Goal: Navigation & Orientation: Understand site structure

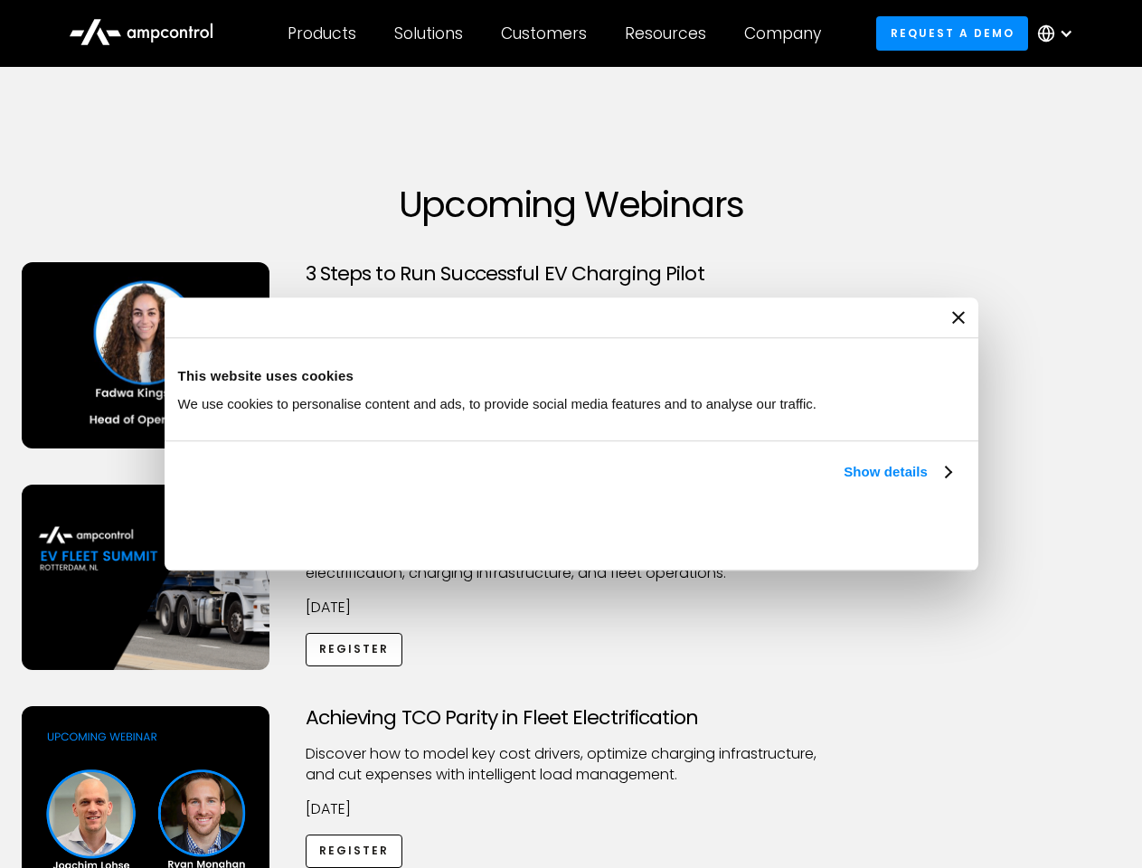
click at [844, 483] on link "Show details" at bounding box center [897, 472] width 107 height 22
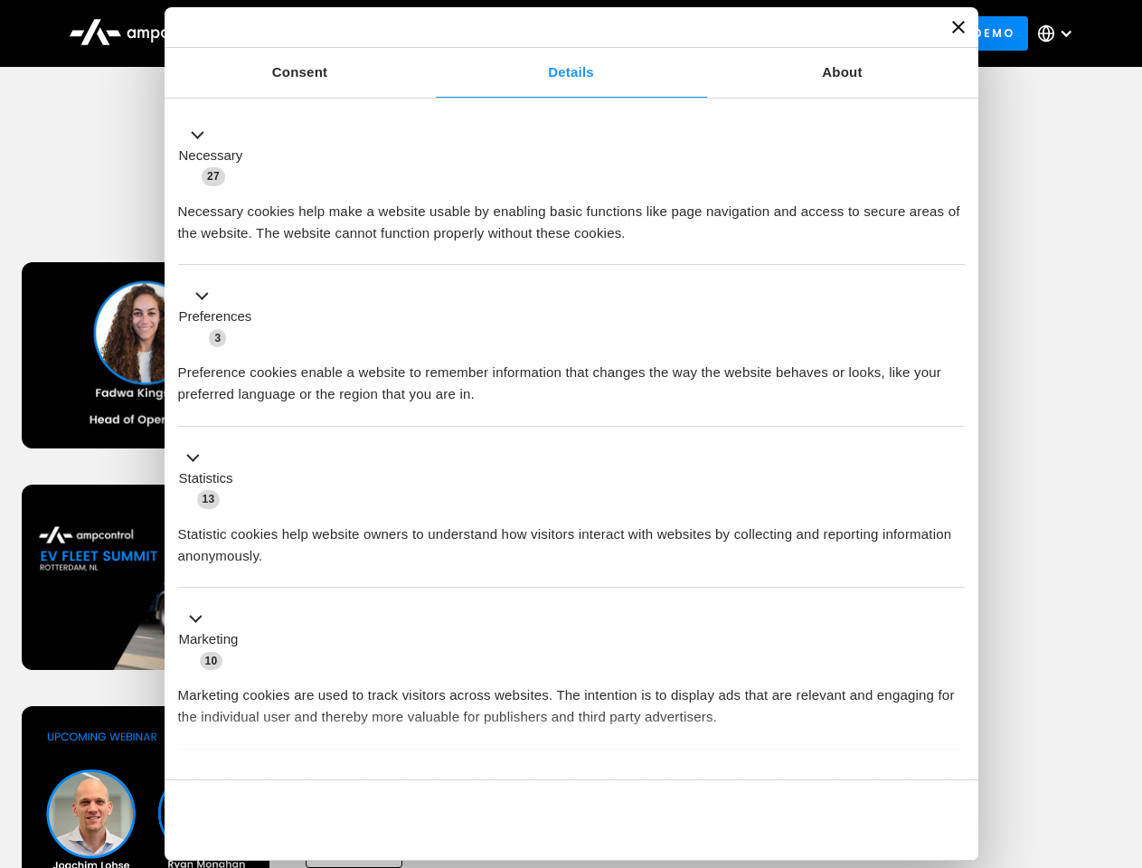
click at [953, 244] on div "Necessary cookies help make a website usable by enabling basic functions like p…" at bounding box center [571, 215] width 787 height 57
click at [1122, 729] on div "Achieving TCO Parity in Fleet Electrification Discover how to model key cost dr…" at bounding box center [572, 848] width 1136 height 284
click at [556, 33] on div "Customers" at bounding box center [544, 34] width 86 height 20
click at [321, 33] on div "Products" at bounding box center [322, 34] width 69 height 20
click at [430, 33] on div "Solutions" at bounding box center [428, 34] width 69 height 20
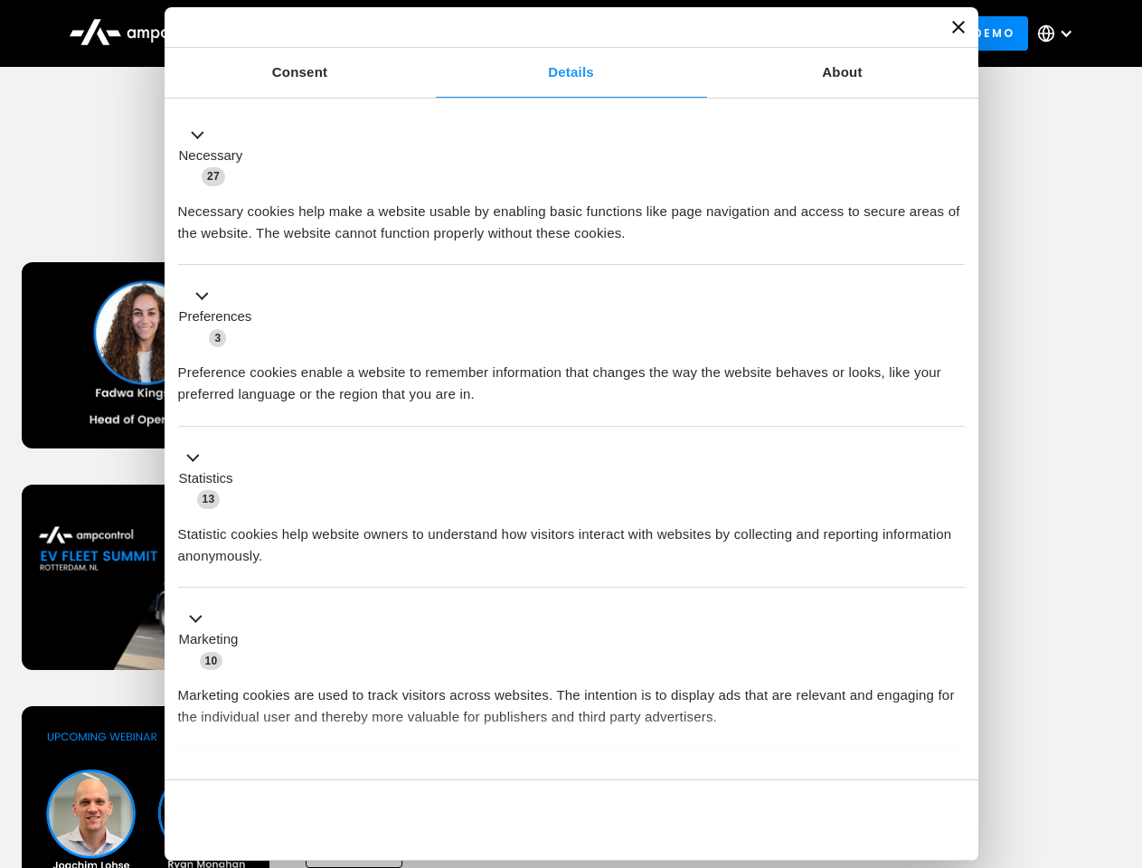
click at [547, 33] on div "Customers" at bounding box center [544, 34] width 86 height 20
click at [669, 33] on div "Resources" at bounding box center [665, 34] width 81 height 20
click at [789, 33] on div "Company" at bounding box center [782, 34] width 77 height 20
click at [1060, 33] on div at bounding box center [1066, 33] width 14 height 14
